Goal: Information Seeking & Learning: Understand process/instructions

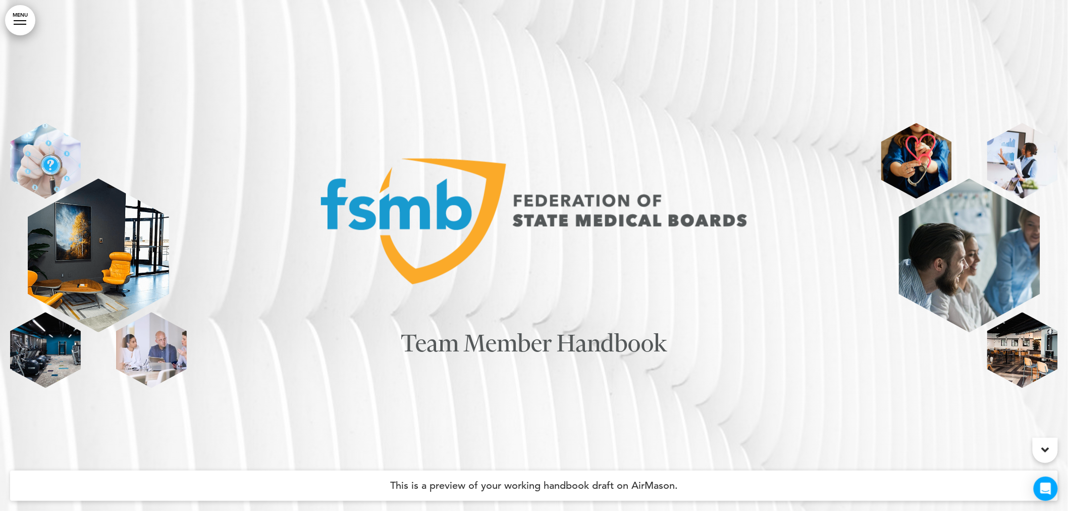
click at [22, 21] on div at bounding box center [20, 20] width 13 height 1
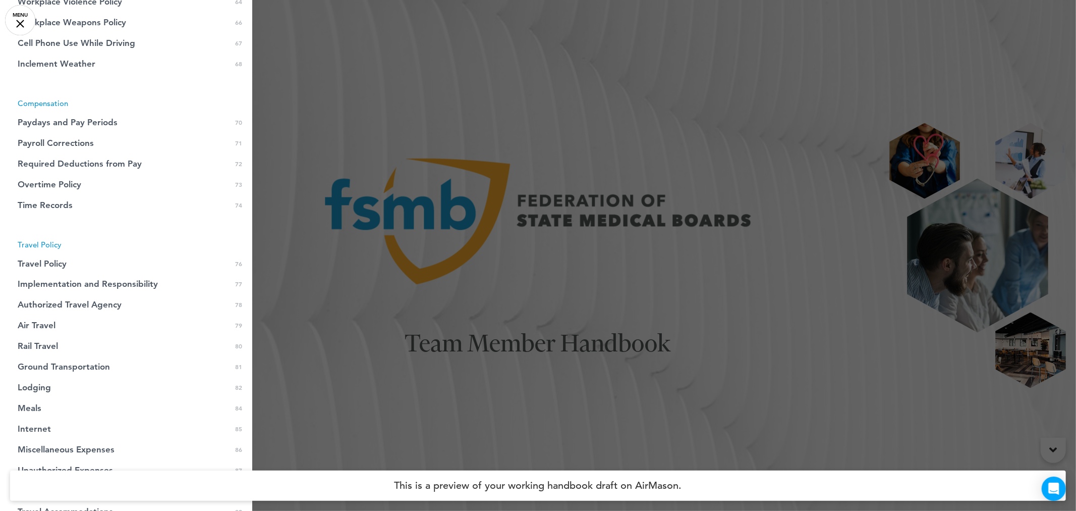
scroll to position [1345, 0]
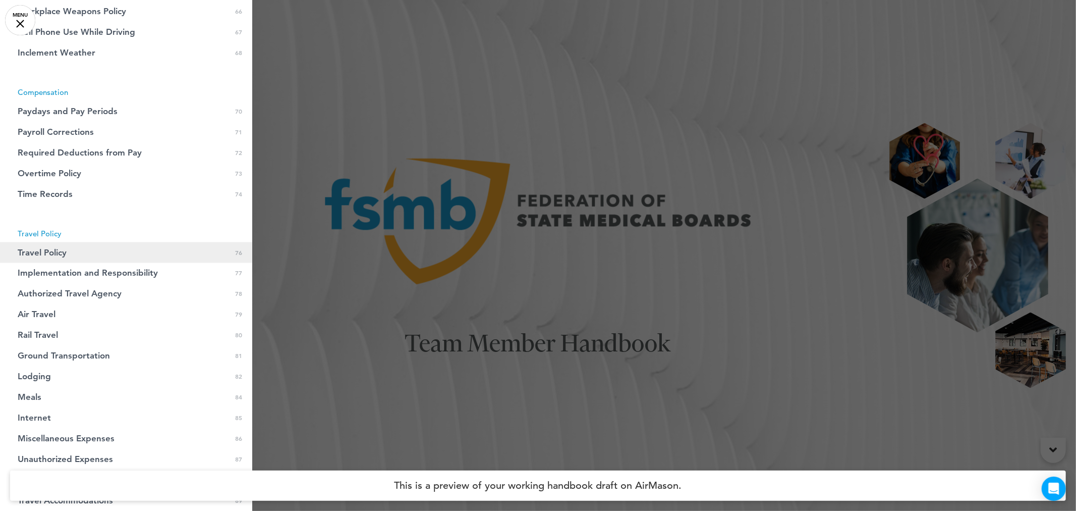
click at [63, 251] on span "Travel Policy" at bounding box center [42, 252] width 49 height 9
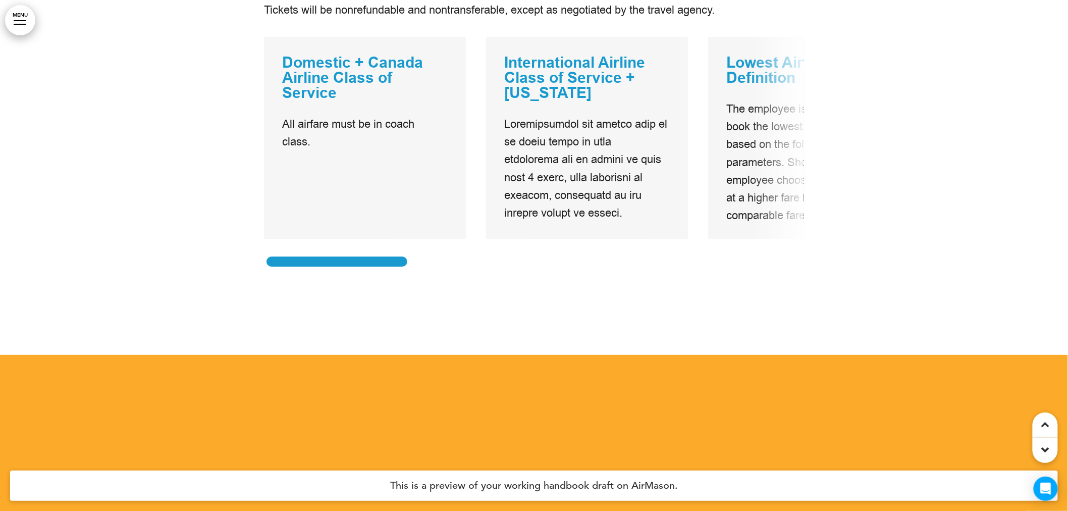
scroll to position [44413, 0]
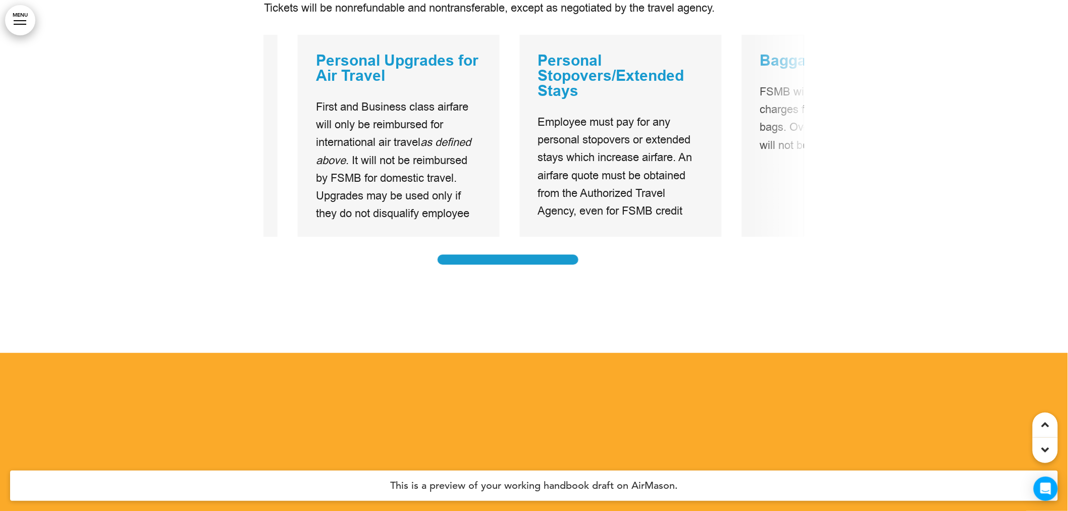
click at [496, 325] on div "Air Travel Plane tickets should be booked a minimum of 14 days prior to travel.…" at bounding box center [534, 77] width 540 height 550
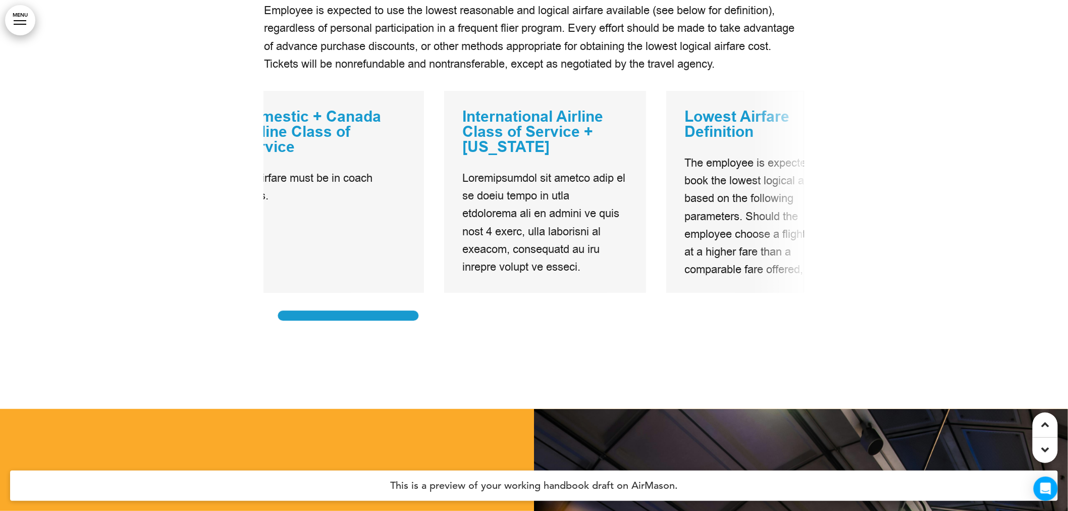
scroll to position [0, 0]
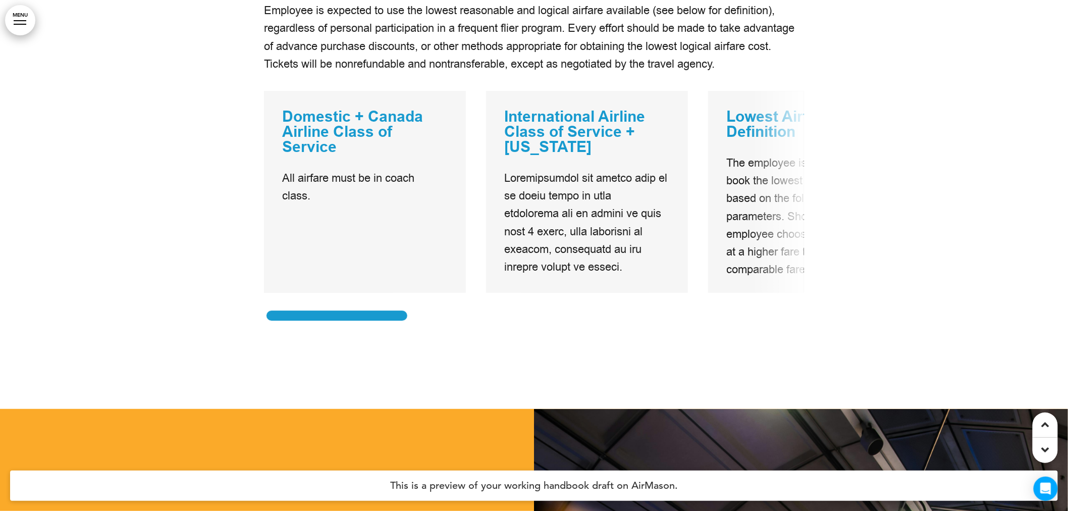
click at [354, 392] on div "Air Travel Plane tickets should be booked a minimum of 14 days prior to travel.…" at bounding box center [534, 133] width 540 height 550
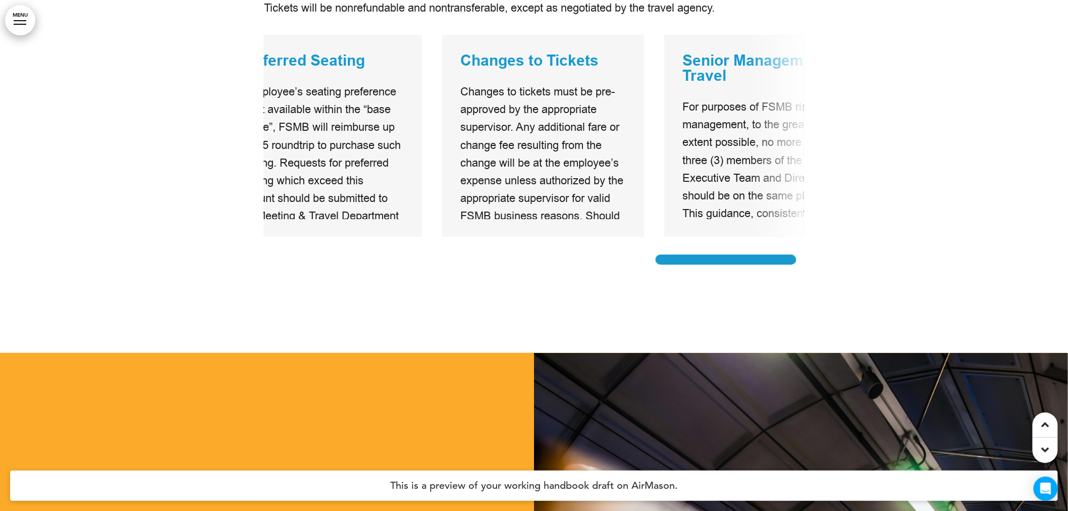
scroll to position [0, 1438]
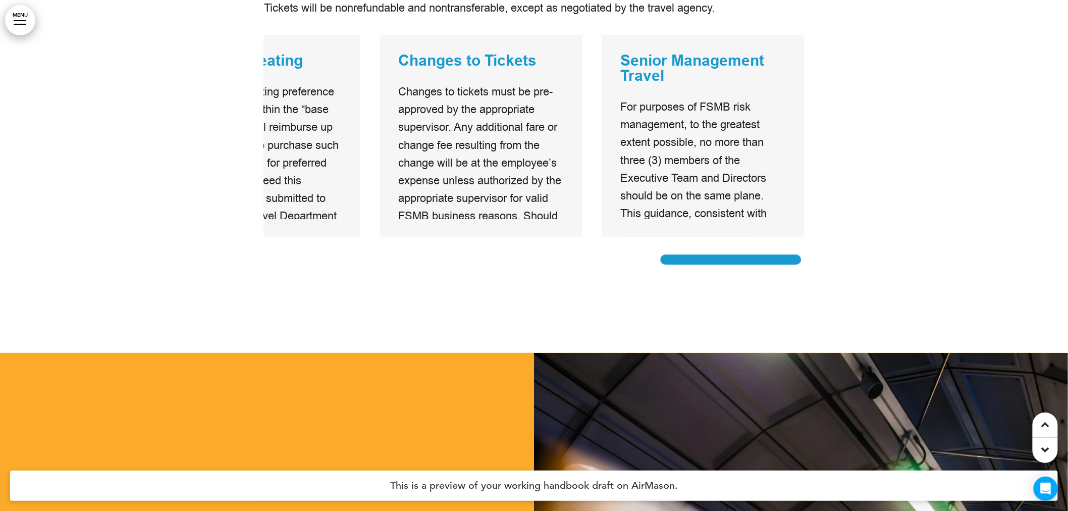
click at [780, 352] on div "Air Travel Plane tickets should be booked a minimum of 14 days prior to travel.…" at bounding box center [534, 77] width 540 height 550
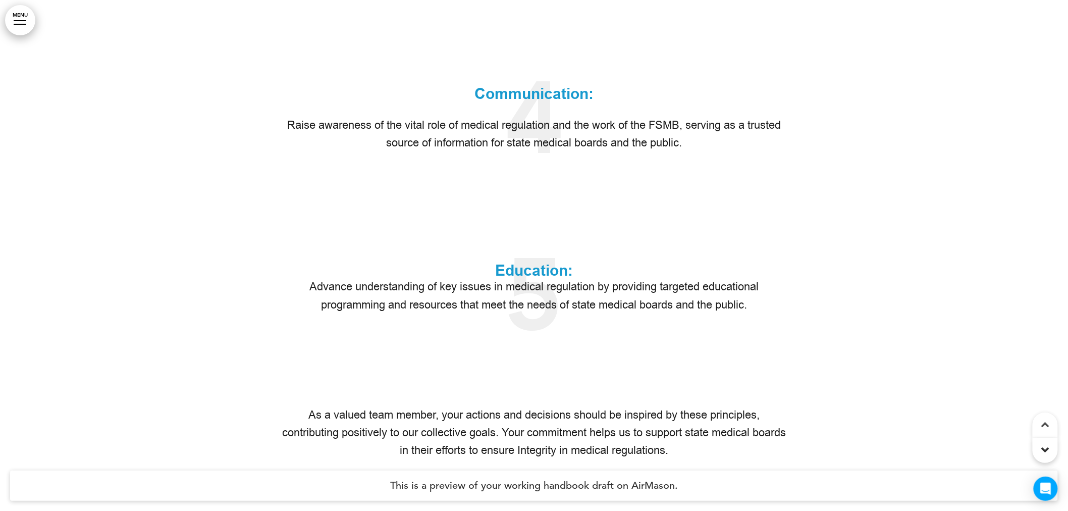
scroll to position [0, 0]
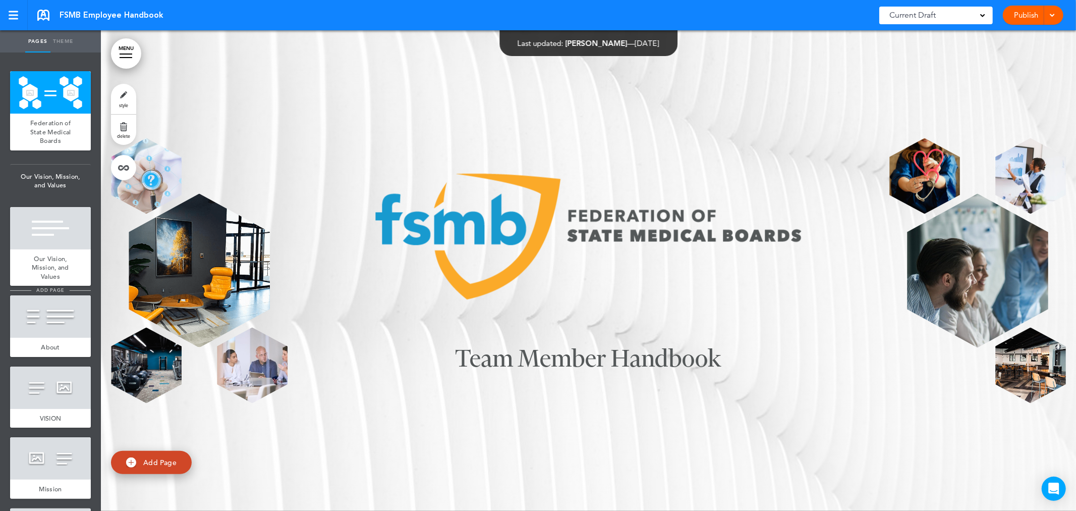
click at [131, 54] on link "MENU" at bounding box center [126, 53] width 30 height 30
click at [123, 57] on link "MENU" at bounding box center [126, 53] width 30 height 30
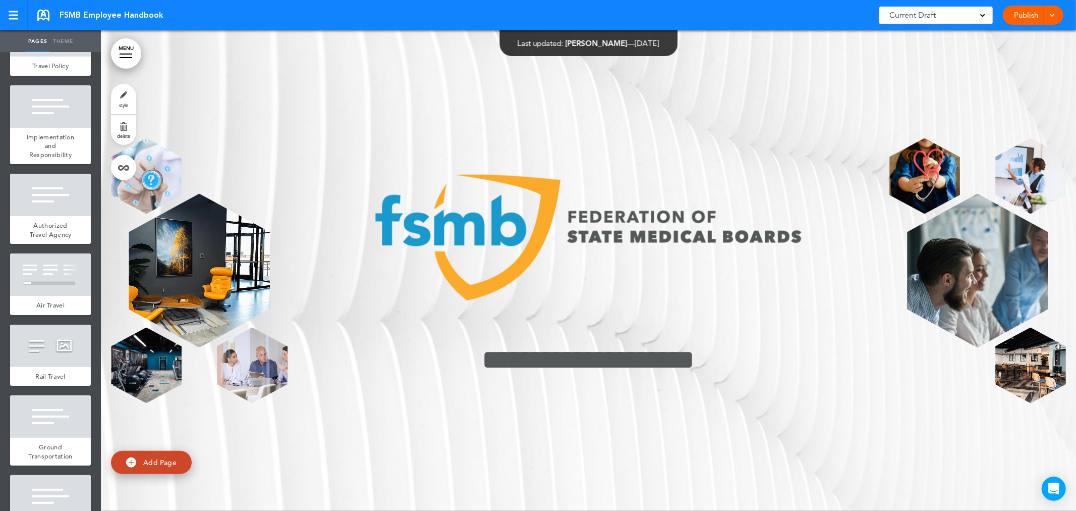
scroll to position [6502, 0]
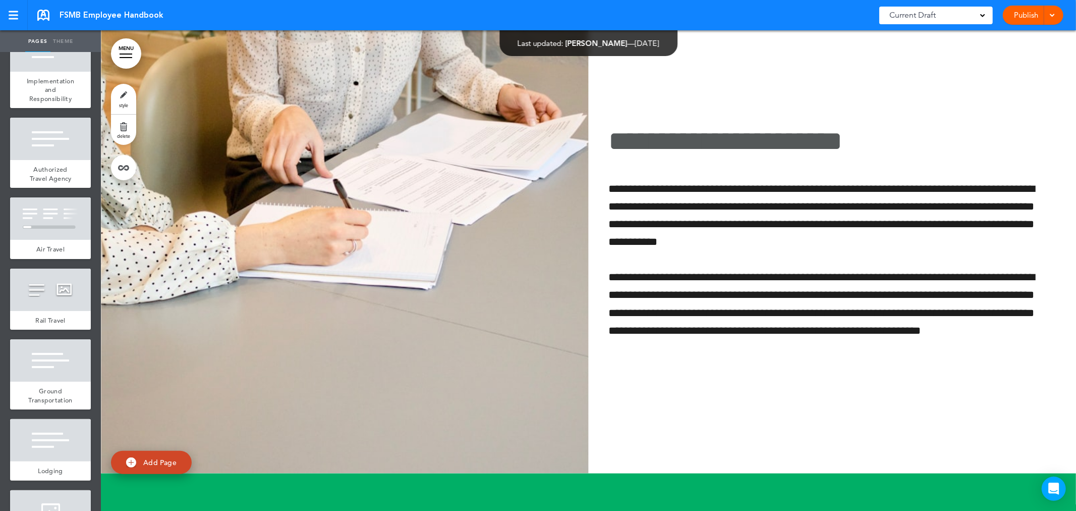
scroll to position [46420, 0]
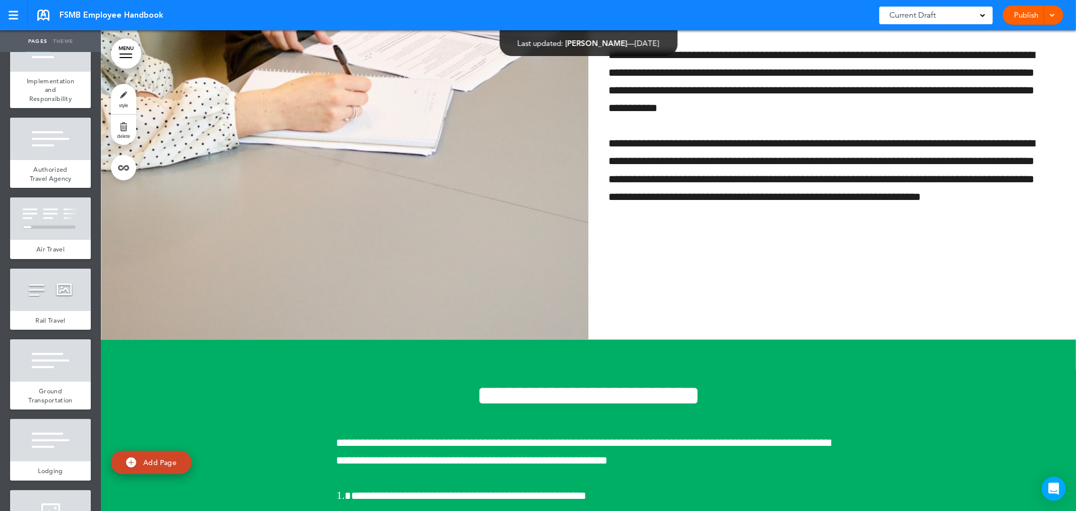
click at [1024, 14] on link "Publish" at bounding box center [1027, 15] width 32 height 19
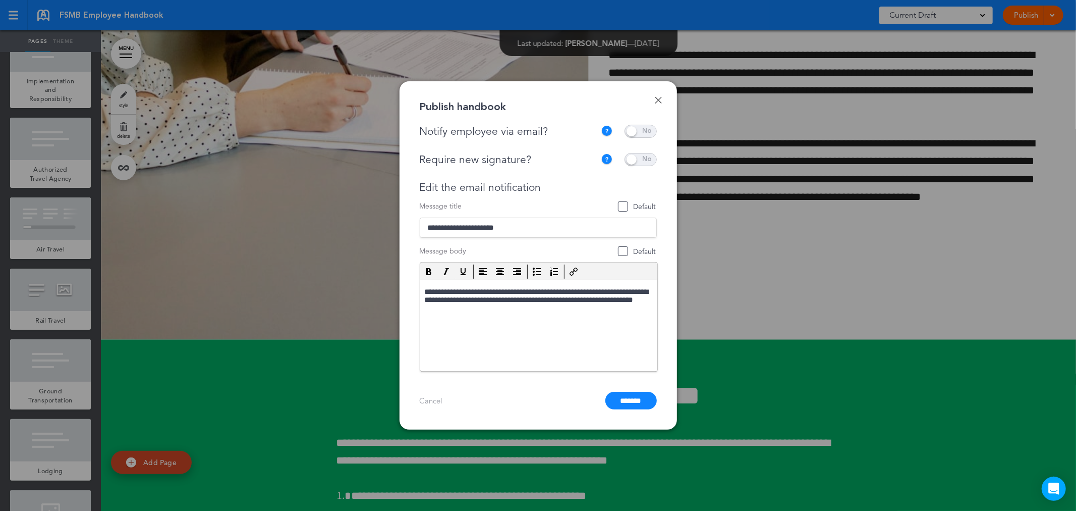
click at [647, 130] on span at bounding box center [641, 131] width 32 height 13
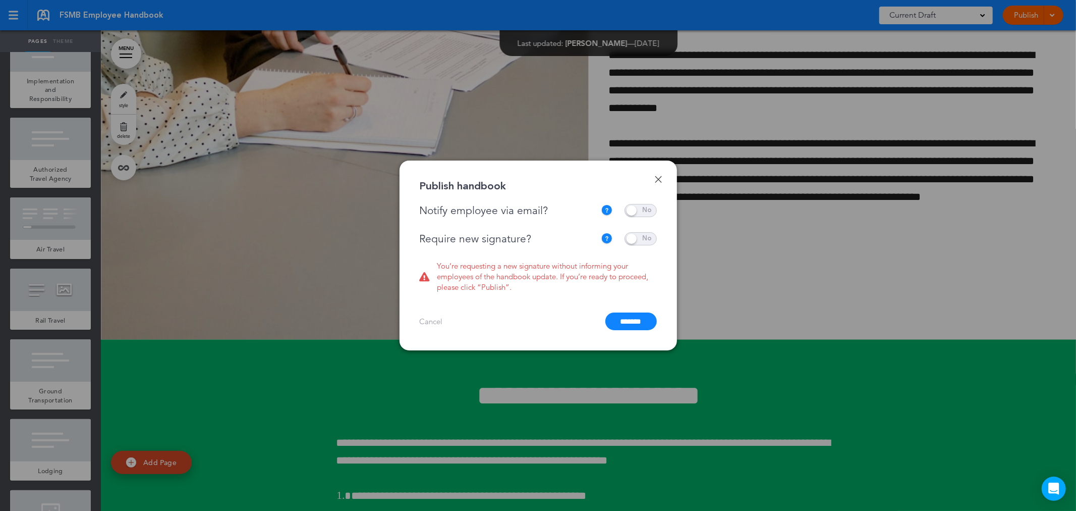
click at [653, 244] on span at bounding box center [641, 238] width 32 height 13
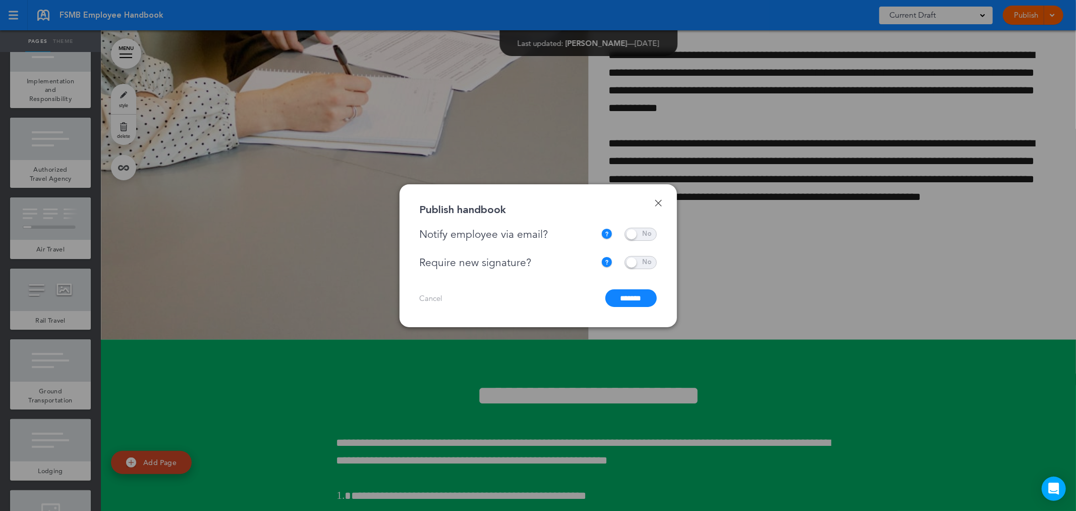
click at [627, 290] on input "*******" at bounding box center [630, 298] width 51 height 18
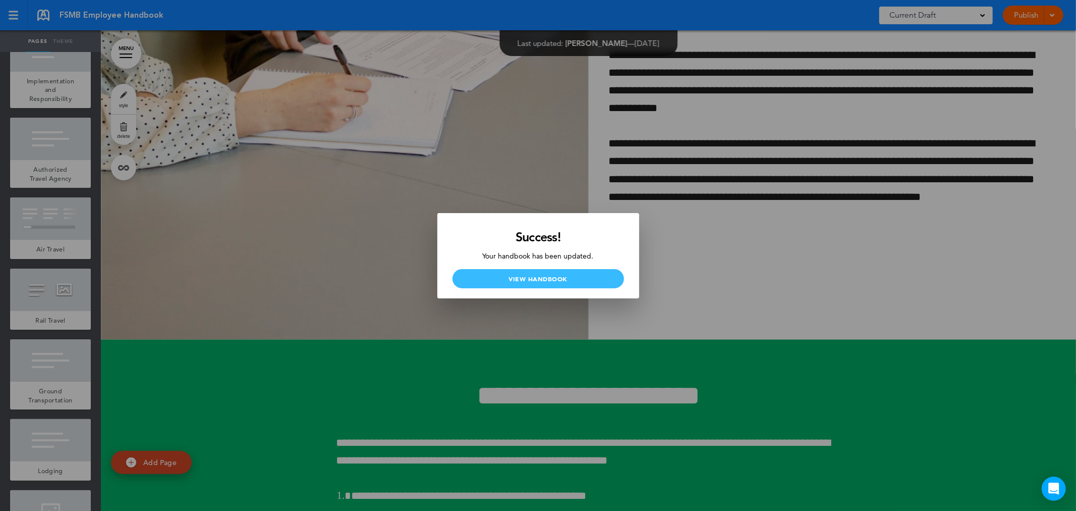
click at [555, 272] on link "View Handbook" at bounding box center [539, 278] width 172 height 19
click at [515, 278] on link "View Handbook" at bounding box center [539, 278] width 172 height 19
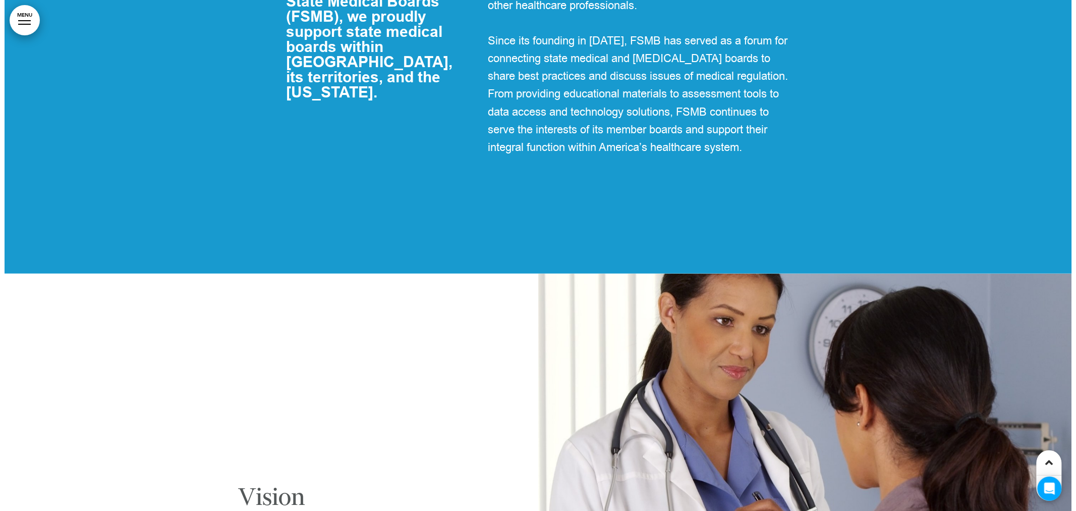
scroll to position [1177, 0]
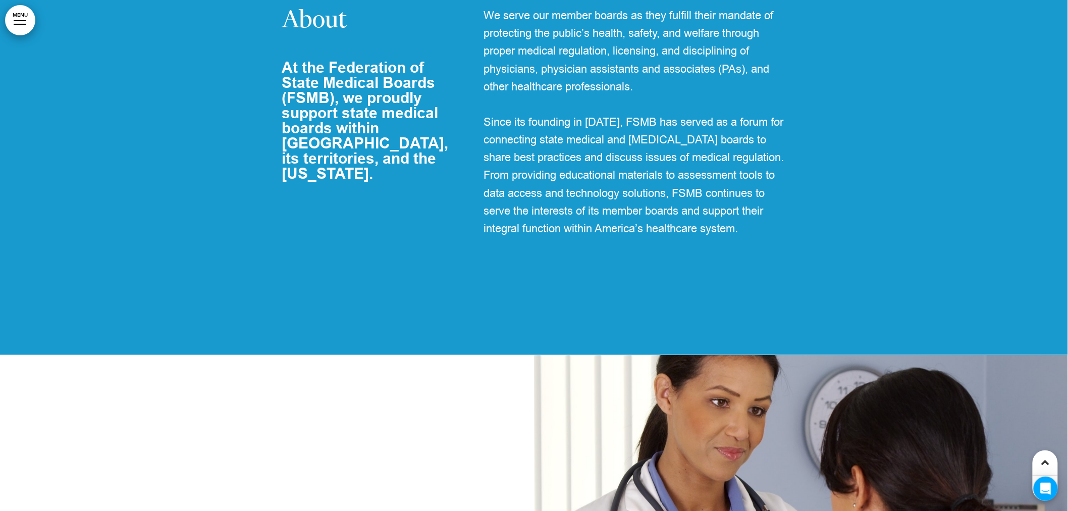
click at [21, 21] on link "MENU" at bounding box center [20, 20] width 30 height 30
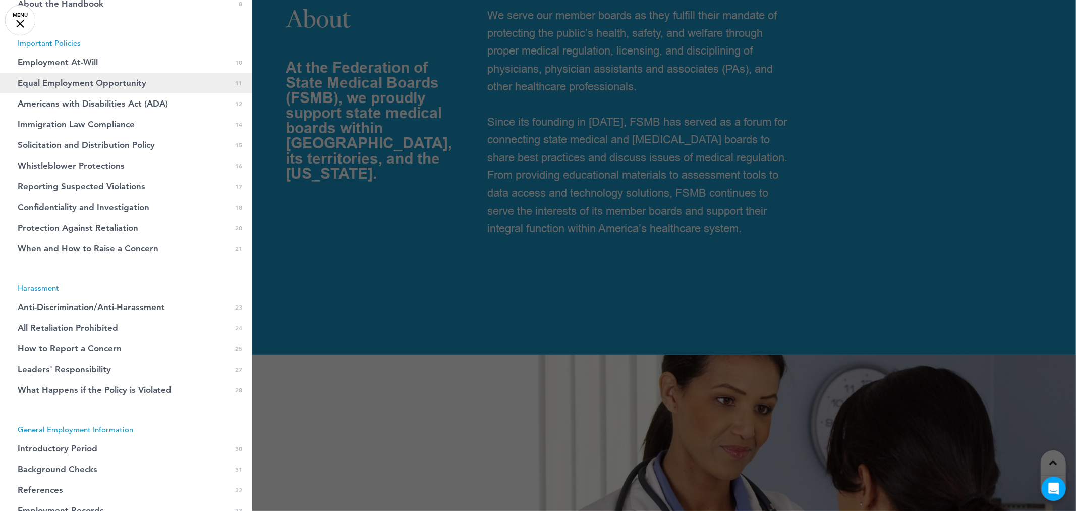
scroll to position [196, 0]
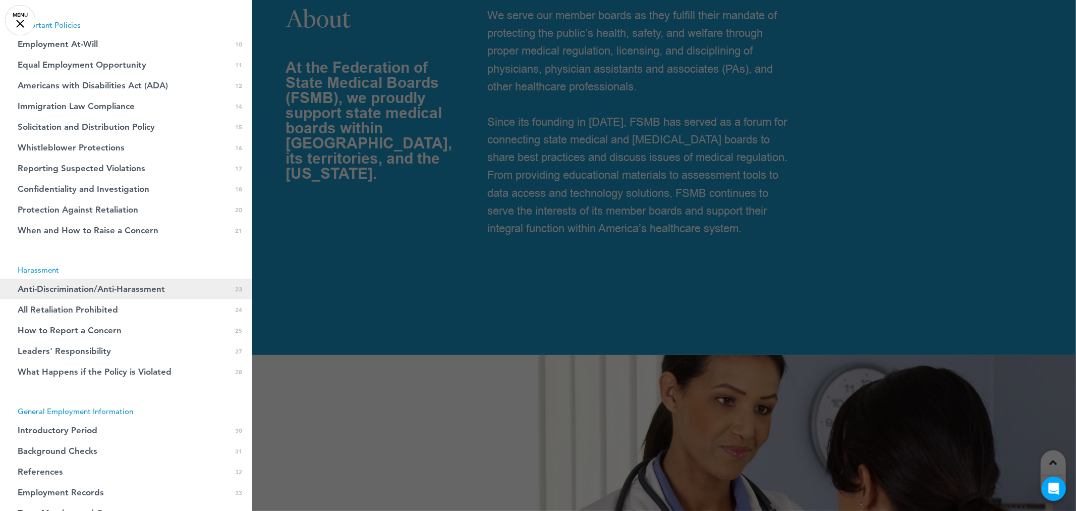
click at [129, 294] on link "Anti-Discrimination/Anti-Harassment 0 23" at bounding box center [126, 289] width 252 height 21
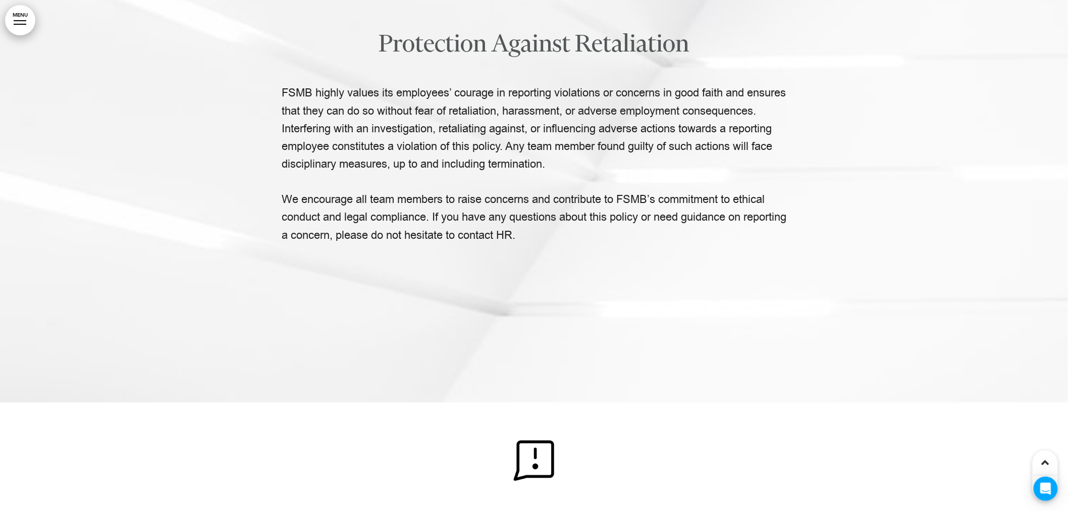
scroll to position [10375, 0]
